Goal: Find specific page/section: Find specific page/section

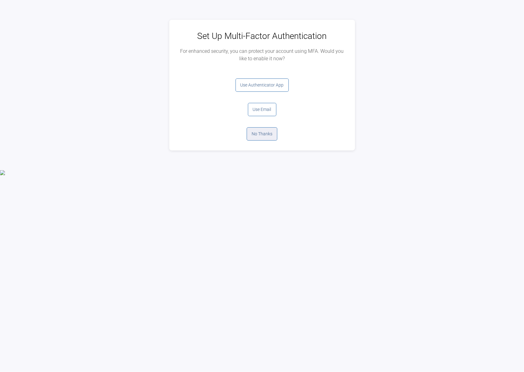
click at [263, 131] on button "No Thanks" at bounding box center [261, 133] width 31 height 13
click at [263, 85] on button "Log Out" at bounding box center [262, 85] width 25 height 13
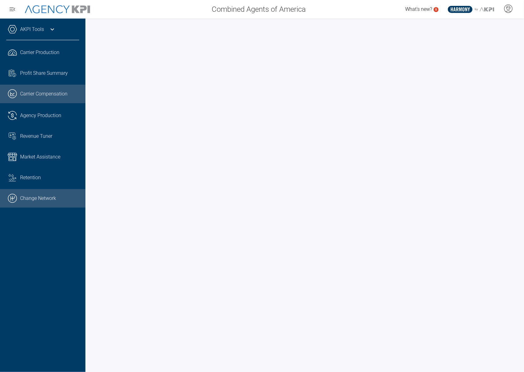
click at [47, 201] on link ".cls-1{fill:none;stroke:#000;stroke-linecap:round;stroke-linejoin:round;stroke-…" at bounding box center [42, 198] width 85 height 19
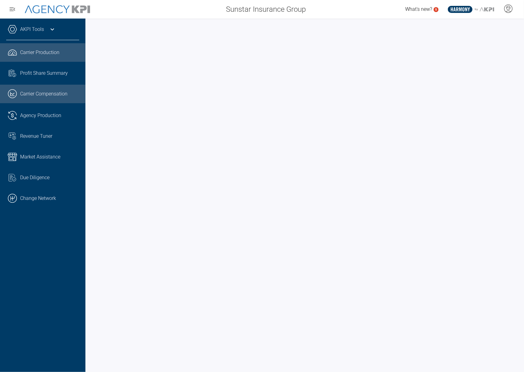
click at [36, 49] on span "Carrier Production" at bounding box center [39, 52] width 39 height 7
